Goal: Information Seeking & Learning: Learn about a topic

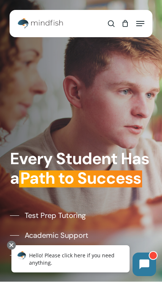
click at [56, 23] on img "Main Menu" at bounding box center [40, 23] width 45 height 11
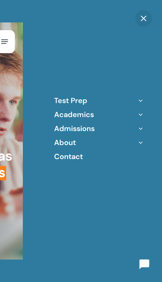
click at [137, 99] on icon "Off Canvas Menu" at bounding box center [140, 100] width 10 height 10
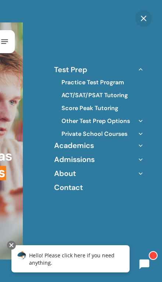
click at [78, 94] on link "ACT/SAT/PSAT Tutoring" at bounding box center [94, 95] width 66 height 8
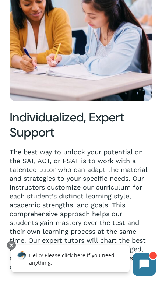
scroll to position [253, 0]
